Goal: Information Seeking & Learning: Learn about a topic

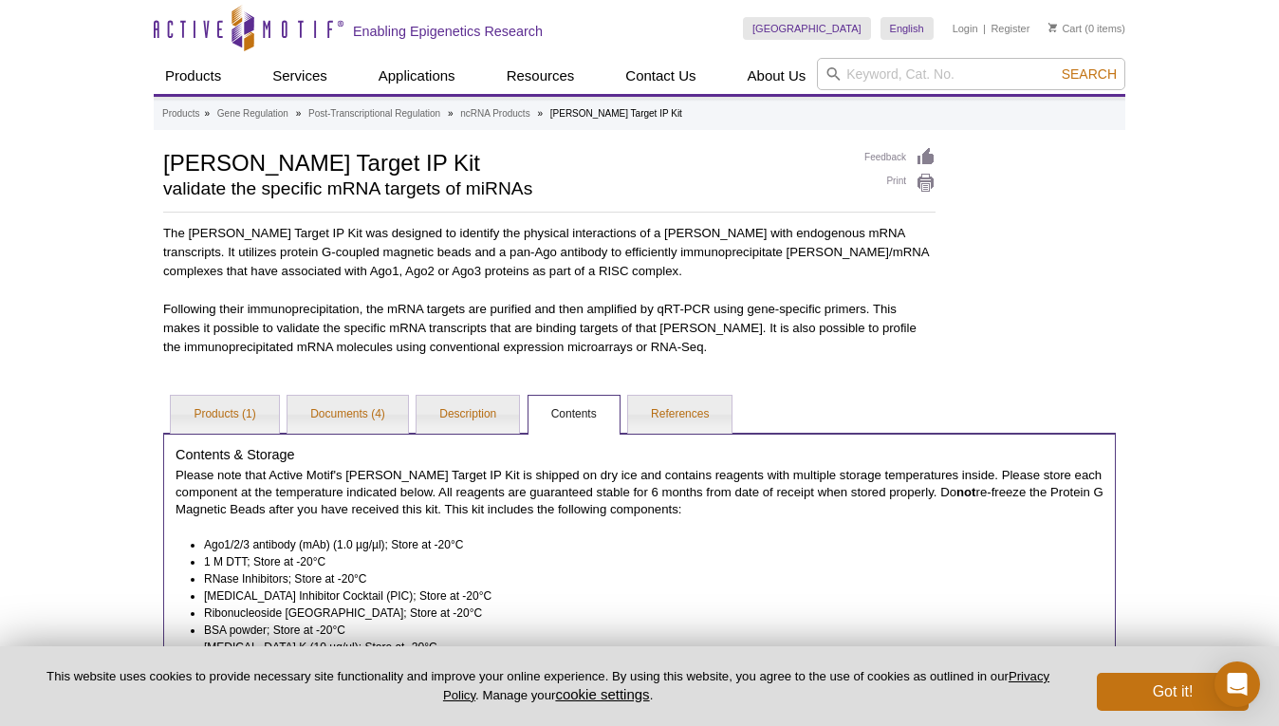
scroll to position [121, 0]
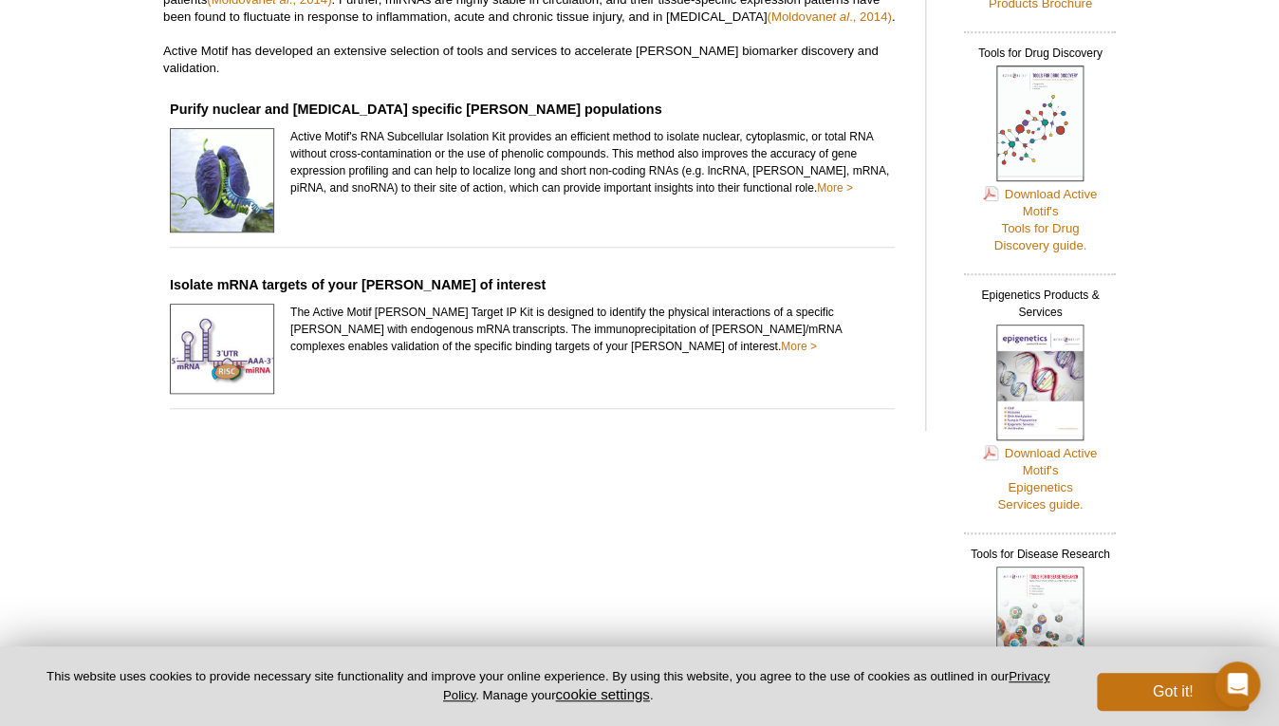
scroll to position [349, 0]
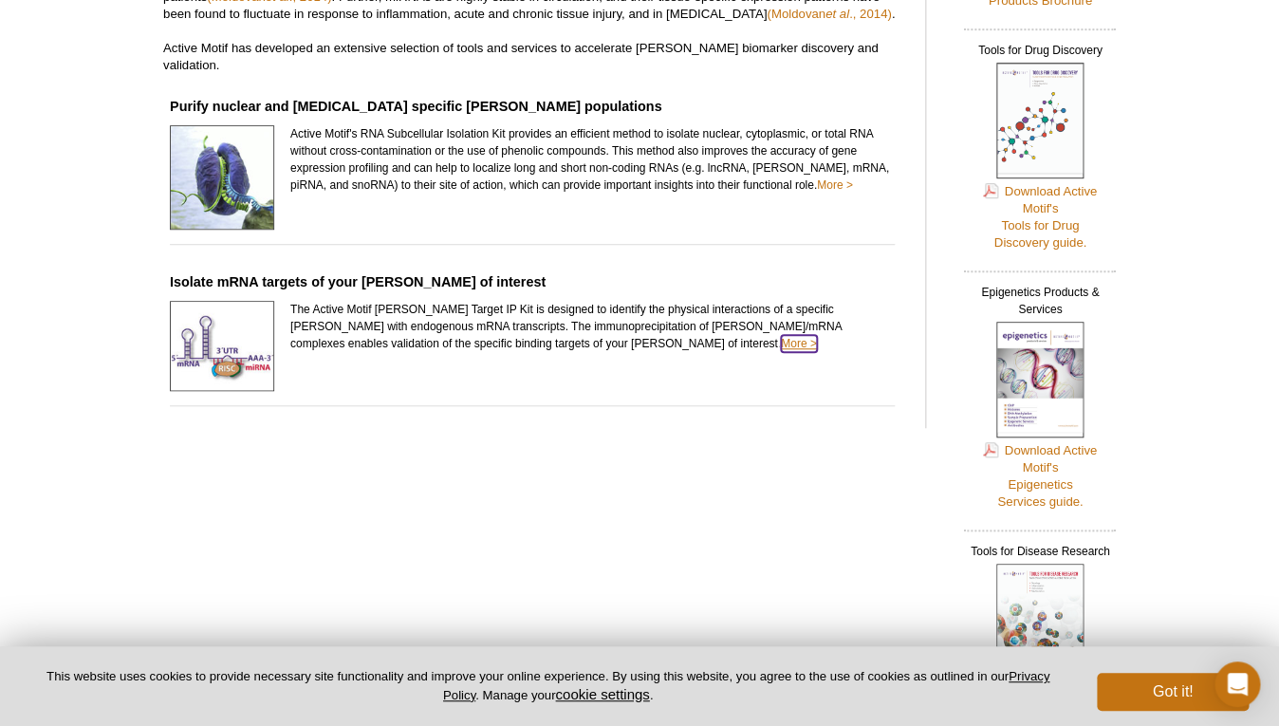
click at [781, 335] on link "More >" at bounding box center [799, 343] width 36 height 17
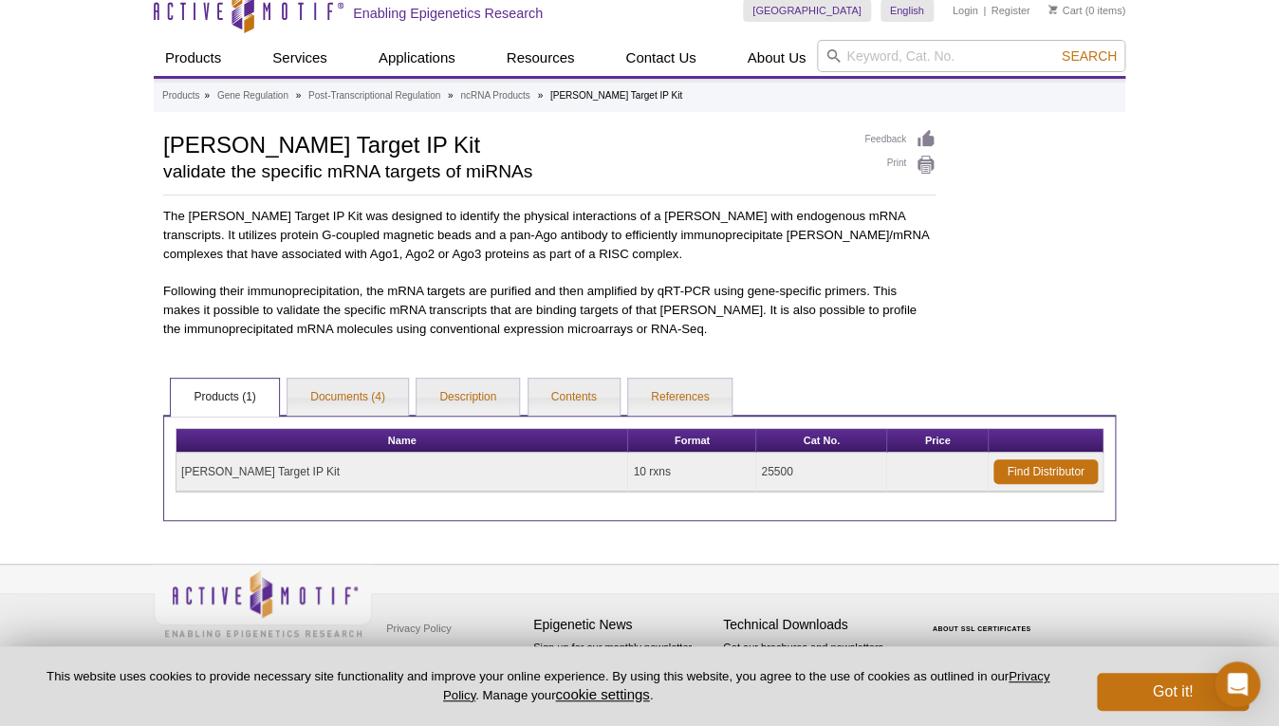
scroll to position [22, 0]
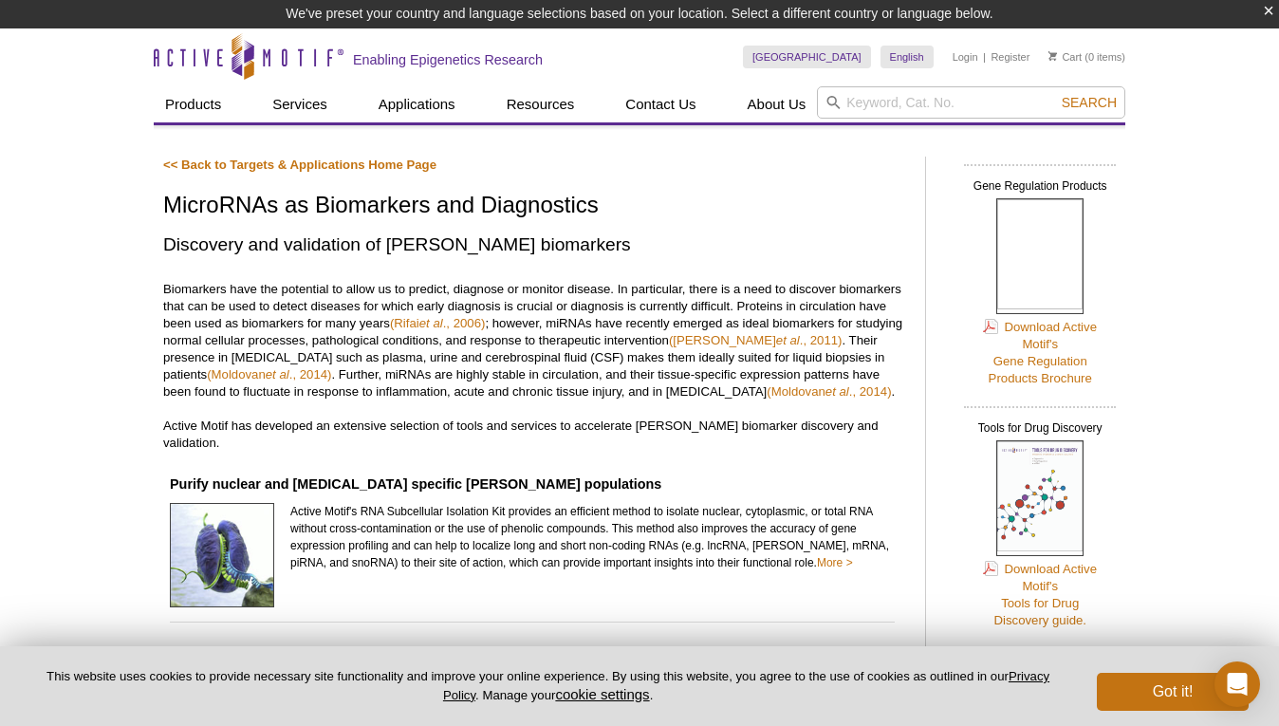
scroll to position [349, 0]
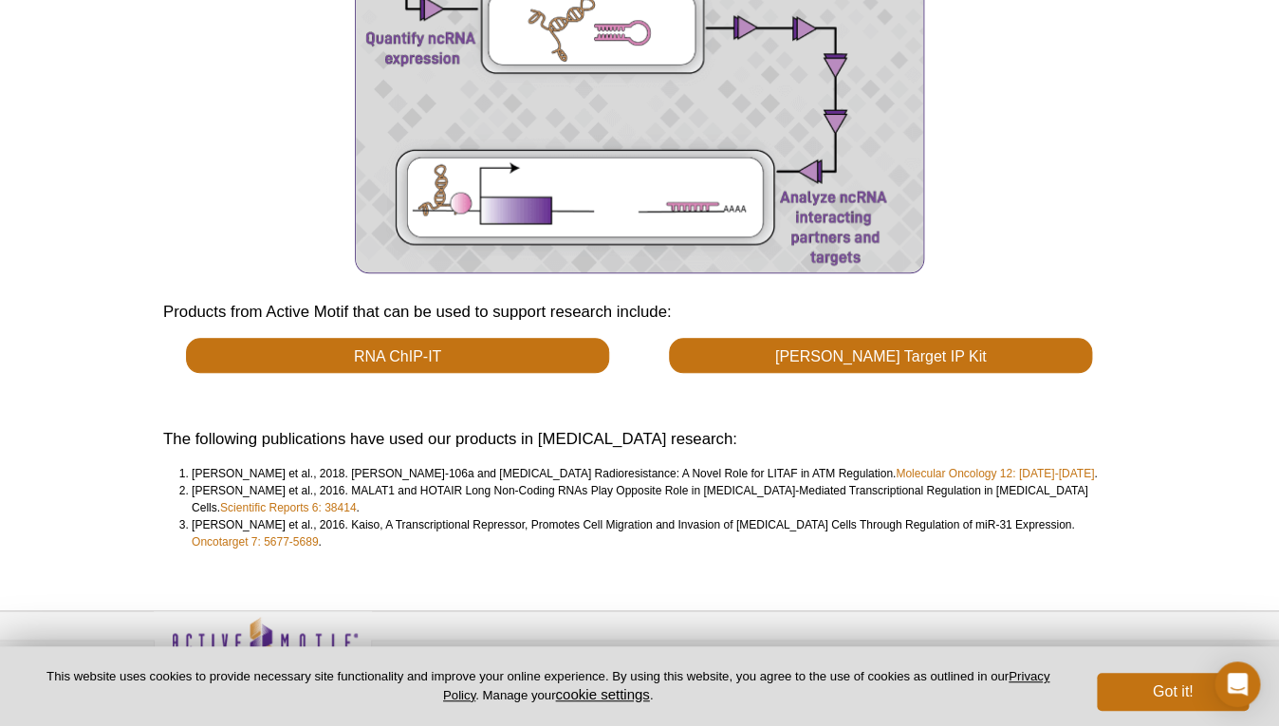
scroll to position [534, 0]
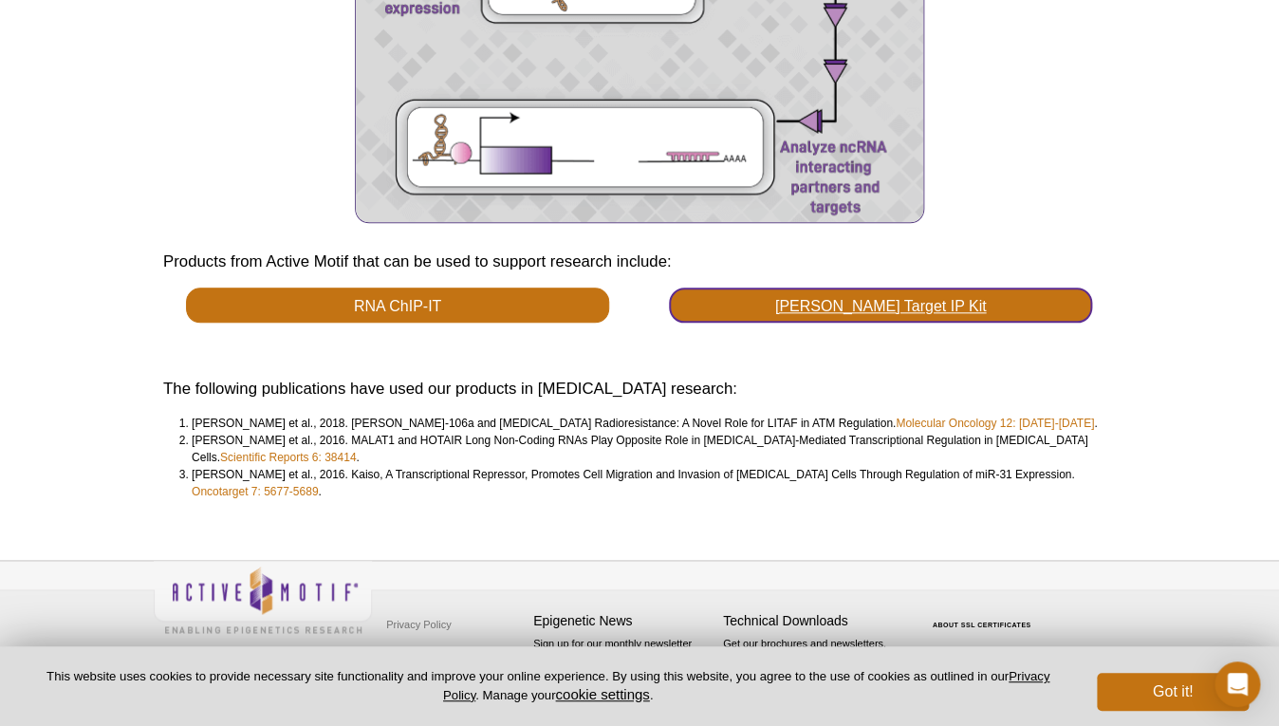
click at [773, 306] on link "miRNA Target IP Kit" at bounding box center [881, 305] width 424 height 35
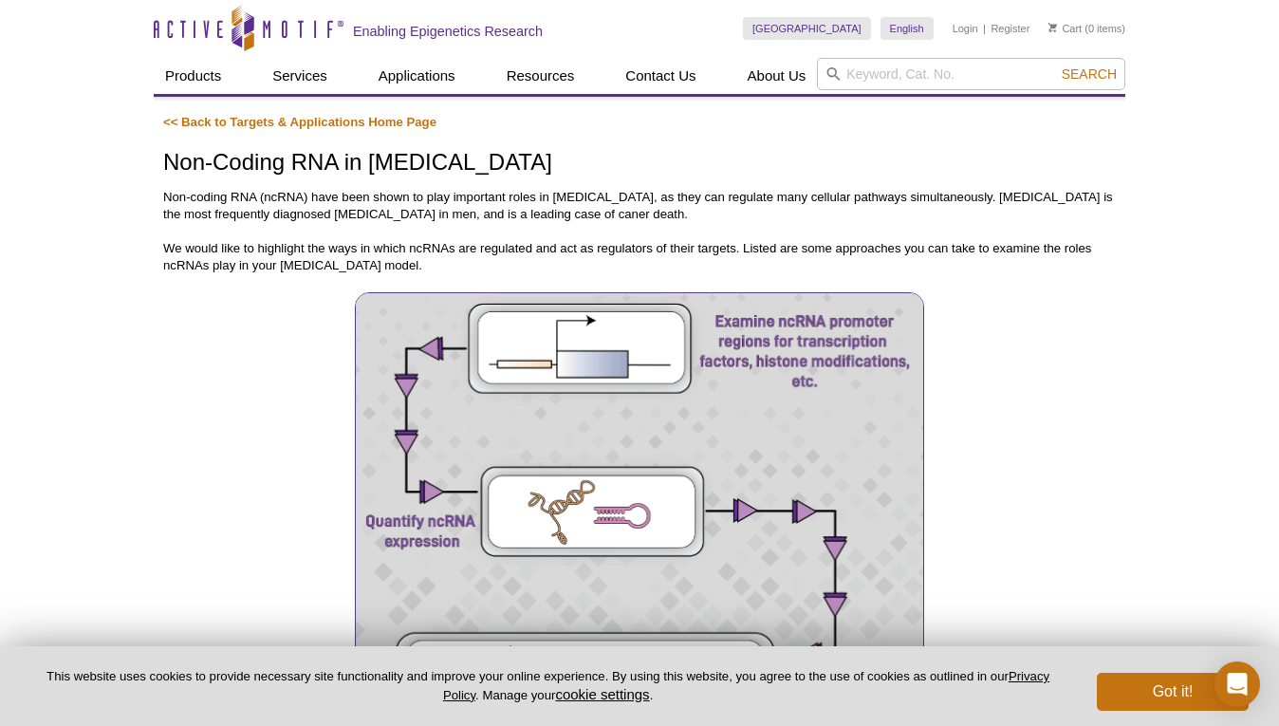
scroll to position [534, 0]
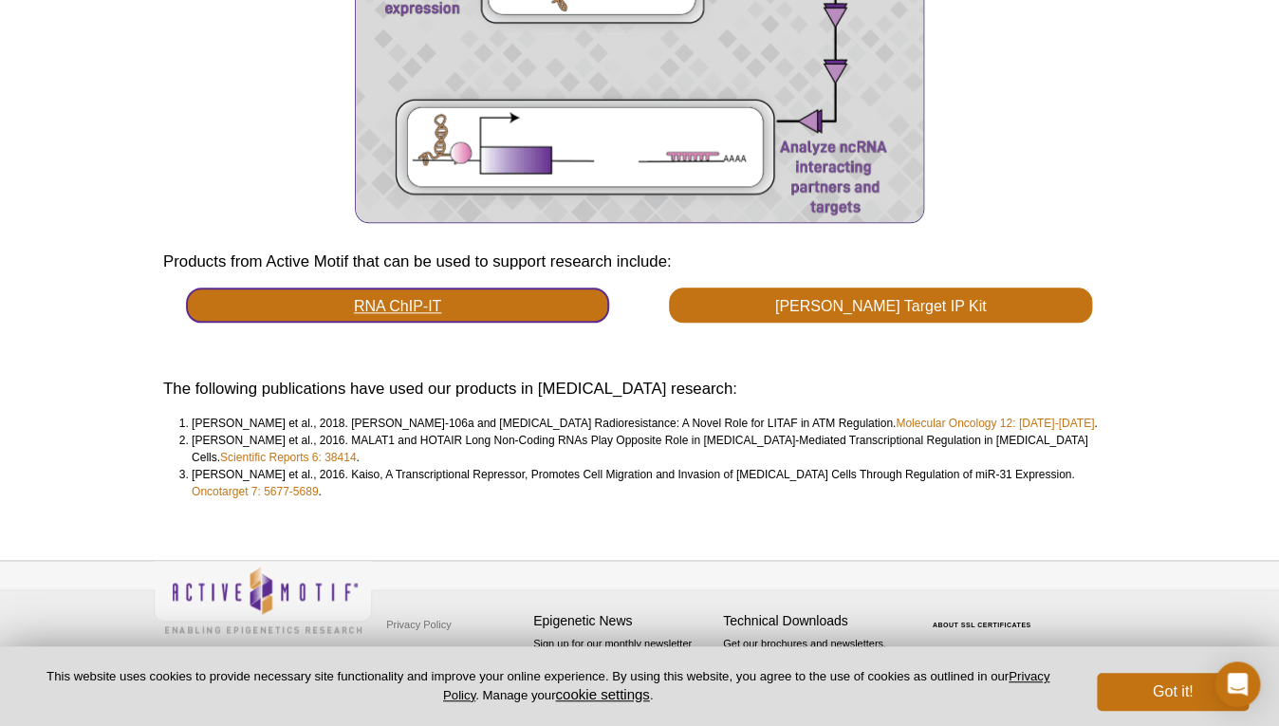
click at [291, 299] on link "RNA ChIP-IT" at bounding box center [398, 305] width 424 height 35
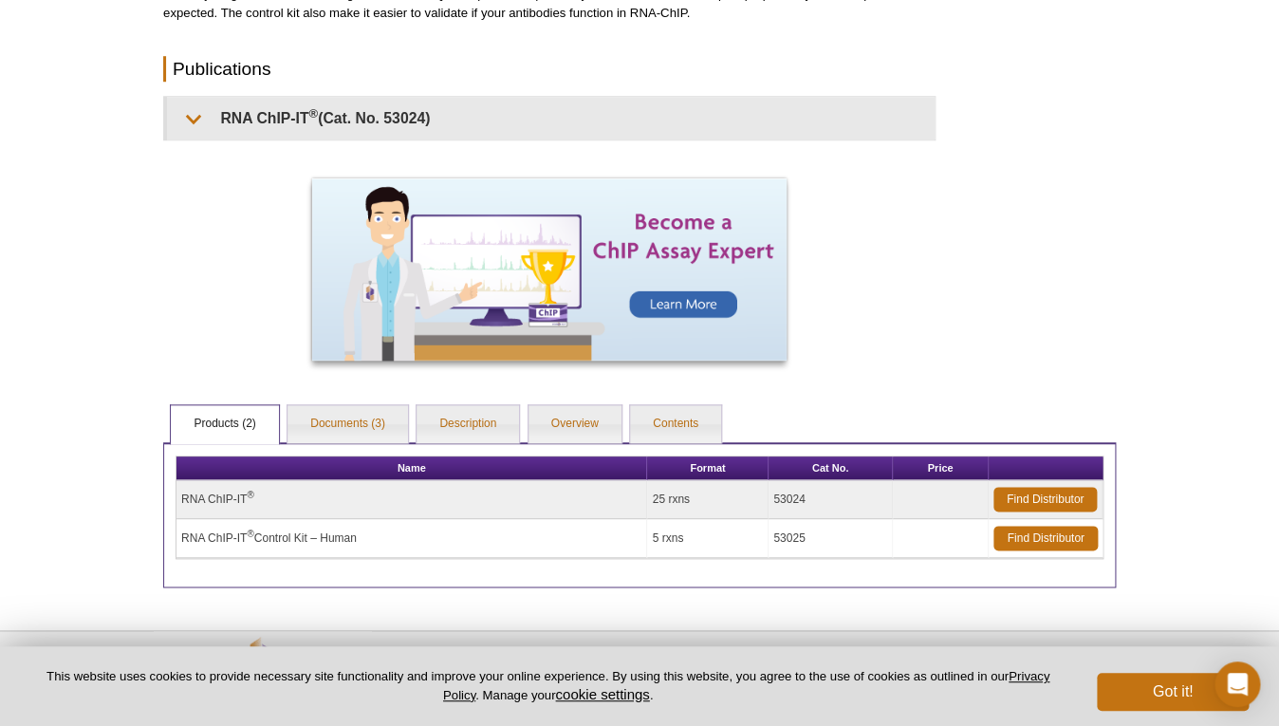
scroll to position [553, 0]
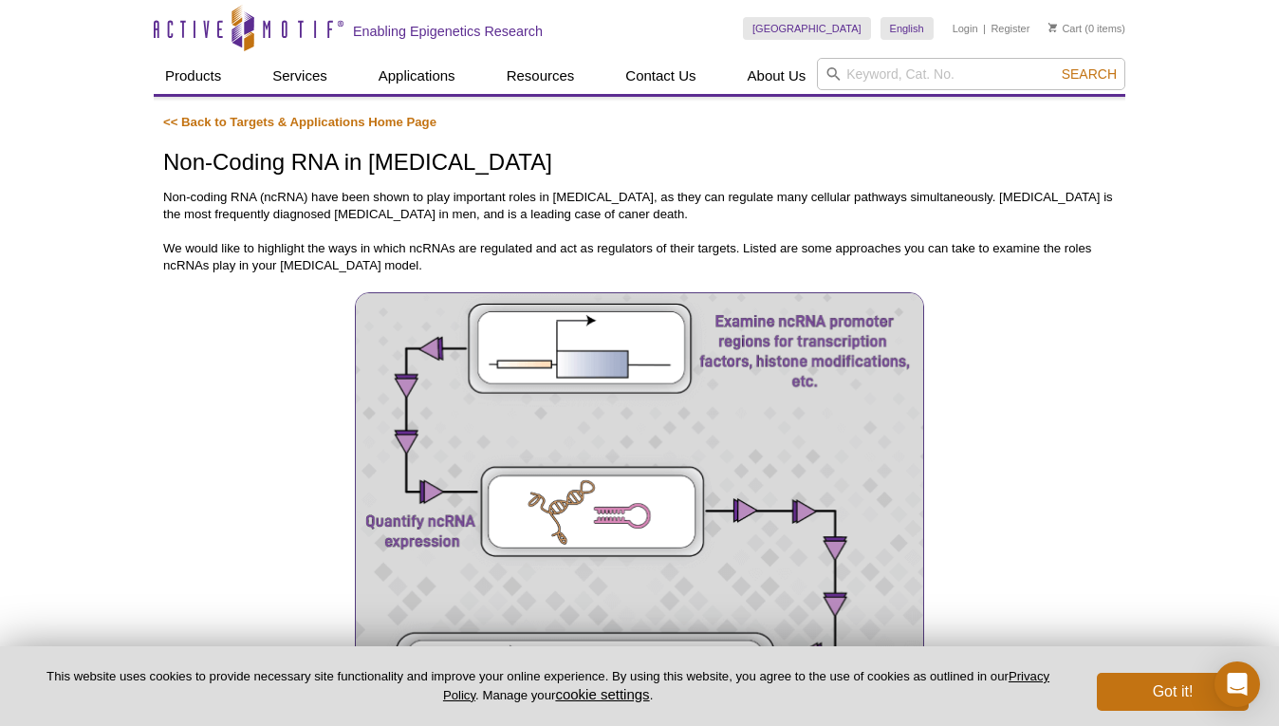
scroll to position [534, 0]
